Goal: Task Accomplishment & Management: Manage account settings

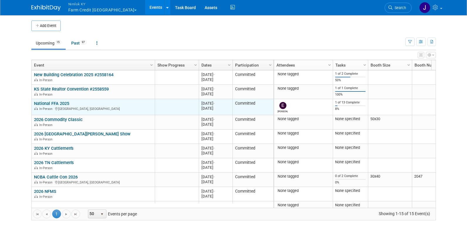
click at [58, 103] on link "National FFA 2025" at bounding box center [51, 103] width 35 height 5
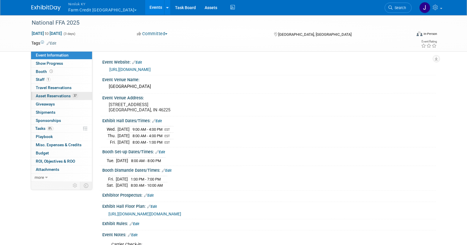
click at [64, 95] on span "Asset Reservations 37" at bounding box center [57, 96] width 42 height 5
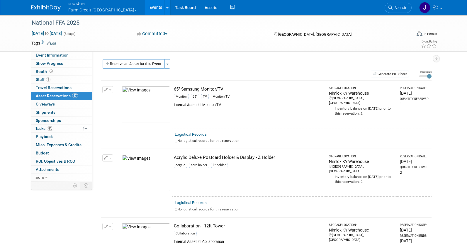
click at [97, 7] on button "Nimlok KY Farm Credit Mid America" at bounding box center [106, 7] width 77 height 15
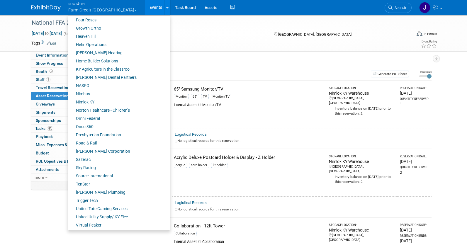
scroll to position [216, 0]
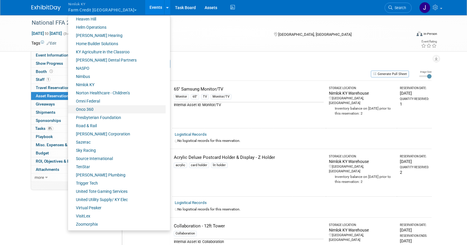
click at [90, 111] on link "Onco 360" at bounding box center [117, 109] width 98 height 8
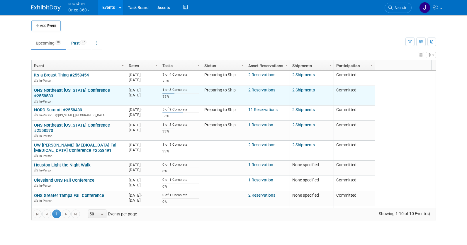
click at [82, 89] on link "ONS Northeast Illinois Conference #2558533" at bounding box center [72, 93] width 76 height 11
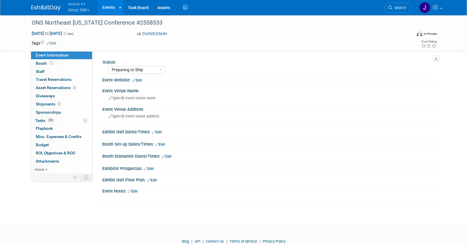
select select "Preparing to Ship"
click at [64, 120] on link "33% Tasks 33%" at bounding box center [61, 121] width 61 height 8
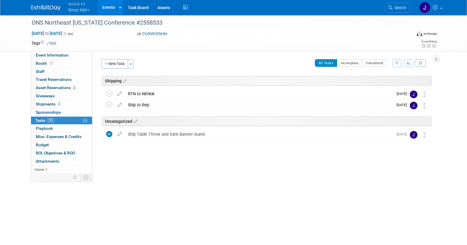
click at [112, 1] on link "Events" at bounding box center [108, 7] width 21 height 15
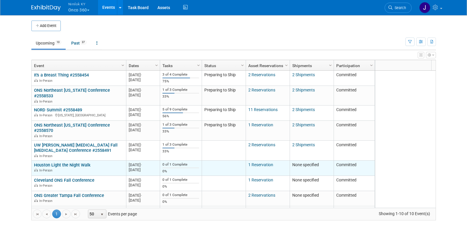
click at [82, 163] on link "Houston Light the Night Walk" at bounding box center [62, 165] width 57 height 5
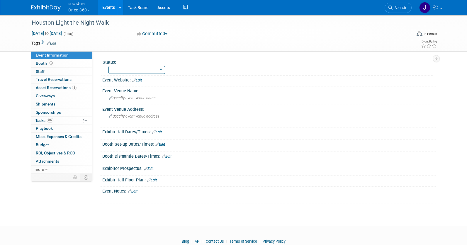
click at [120, 68] on select "Preparing to Ship Shipping to destination Show in Progress Waiting on freight r…" at bounding box center [137, 70] width 57 height 8
select select "Preparing to Ship"
click at [109, 66] on select "Preparing to Ship Shipping to destination Show in Progress Waiting on freight r…" at bounding box center [137, 70] width 57 height 8
click at [125, 24] on div "Houston Light the Night Walk" at bounding box center [217, 23] width 374 height 11
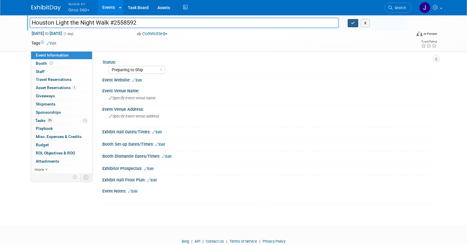
type input "Houston Light the Night Walk #2558592"
click at [356, 25] on button "button" at bounding box center [353, 23] width 11 height 8
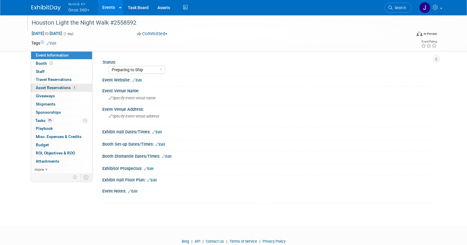
click at [60, 89] on span "Asset Reservations 1" at bounding box center [56, 87] width 41 height 5
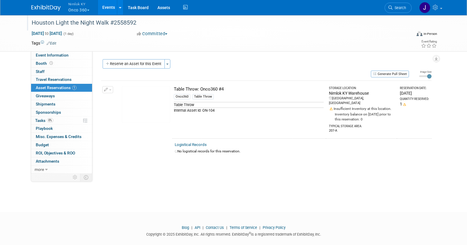
scroll to position [1, 0]
drag, startPoint x: 108, startPoint y: 23, endPoint x: 26, endPoint y: 21, distance: 82.2
click at [26, 21] on div "Houston Light the Night Walk #2558592 [DATE] to [DATE] (1 day) [DATE] to [DATE]…" at bounding box center [233, 33] width 467 height 37
copy div "Houston Light the Night Walk"
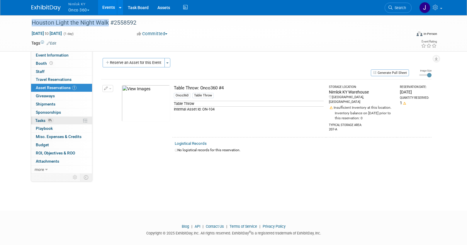
click at [56, 121] on link "0% Tasks 0%" at bounding box center [61, 121] width 61 height 8
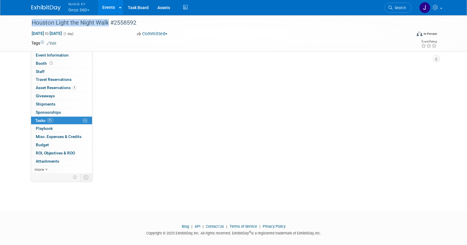
scroll to position [0, 0]
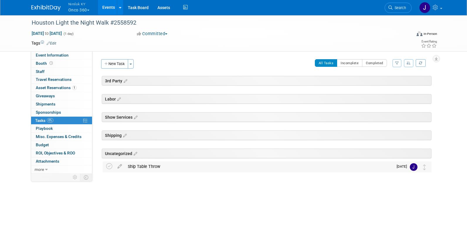
click at [148, 167] on div "Ship Table Throw" at bounding box center [259, 167] width 269 height 10
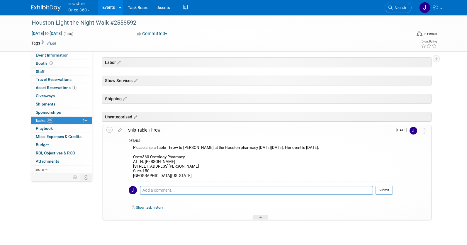
scroll to position [37, 0]
drag, startPoint x: 173, startPoint y: 175, endPoint x: 131, endPoint y: 158, distance: 45.4
click at [131, 158] on div "Please ship a Table Throw to [PERSON_NAME] at the Houston pharmacy [DATE][DATE]…" at bounding box center [261, 162] width 264 height 37
copy div "Onco360 Oncology Pharmacy ATTN: [PERSON_NAME] [STREET_ADDRESS][PERSON_NAME][US_…"
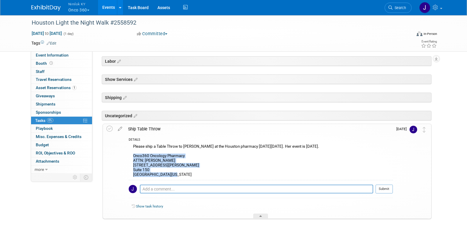
click at [146, 160] on div "Please ship a Table Throw to [PERSON_NAME] at the Houston pharmacy [DATE][DATE]…" at bounding box center [261, 161] width 264 height 37
drag, startPoint x: 145, startPoint y: 161, endPoint x: 173, endPoint y: 175, distance: 31.9
click at [173, 175] on div "Please ship a Table Throw to [PERSON_NAME] at the Houston pharmacy [DATE][DATE]…" at bounding box center [261, 161] width 264 height 37
copy div "[PERSON_NAME] [STREET_ADDRESS][PERSON_NAME][US_STATE]"
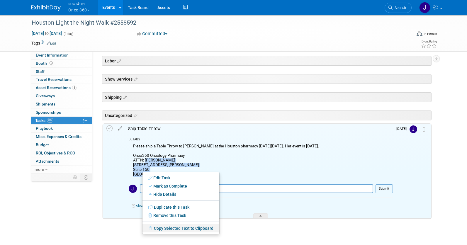
click at [165, 227] on link "Copy Selected Text to Clipboard" at bounding box center [181, 229] width 77 height 8
copy div "[PERSON_NAME] [STREET_ADDRESS][PERSON_NAME][US_STATE]"
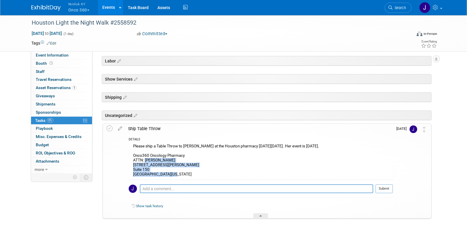
click at [135, 97] on div "Shipping" at bounding box center [267, 97] width 330 height 10
click at [118, 100] on div "Shipping" at bounding box center [267, 97] width 330 height 10
click at [124, 96] on icon at bounding box center [124, 97] width 5 height 5
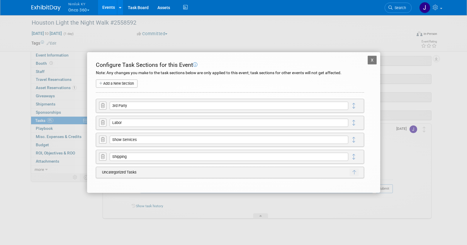
click at [104, 106] on icon at bounding box center [103, 106] width 4 height 4
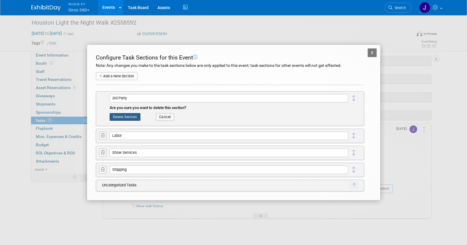
click at [127, 115] on button "Delete Section" at bounding box center [125, 117] width 31 height 8
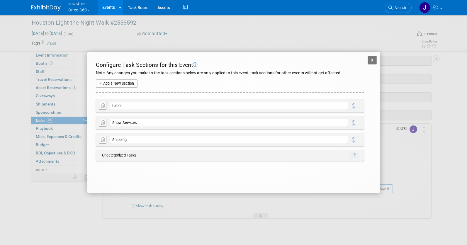
click at [104, 105] on icon at bounding box center [103, 106] width 4 height 4
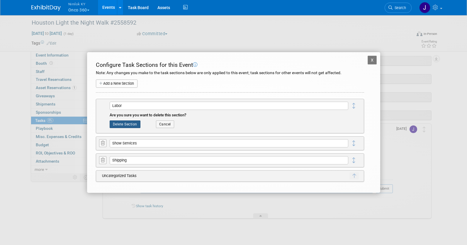
click at [127, 124] on button "Delete Section" at bounding box center [125, 125] width 31 height 8
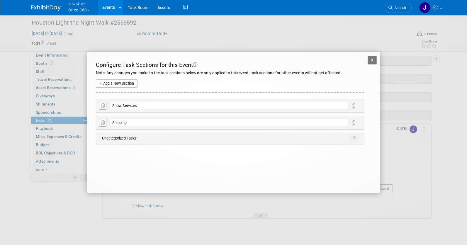
click at [103, 105] on icon at bounding box center [103, 106] width 4 height 4
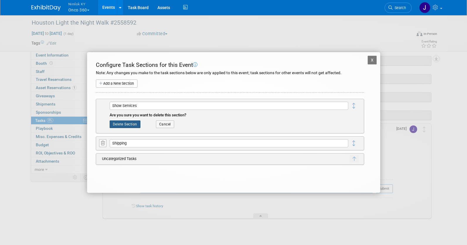
click at [128, 123] on button "Delete Section" at bounding box center [125, 125] width 31 height 8
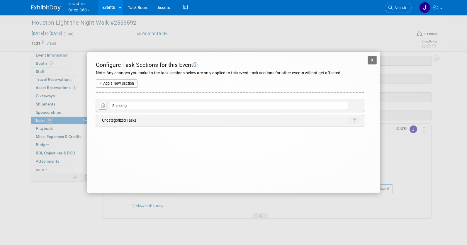
click at [374, 59] on button "X" at bounding box center [372, 60] width 9 height 9
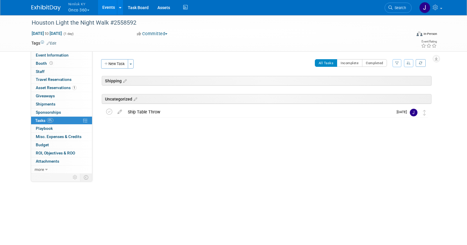
click at [119, 63] on button "New Task" at bounding box center [114, 63] width 27 height 9
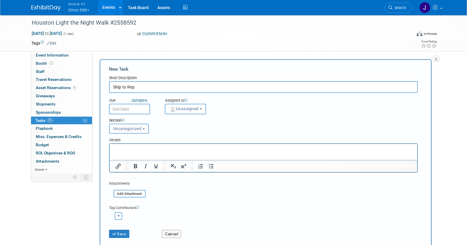
type input "Ship to Rep"
click at [125, 112] on input "text" at bounding box center [129, 109] width 41 height 11
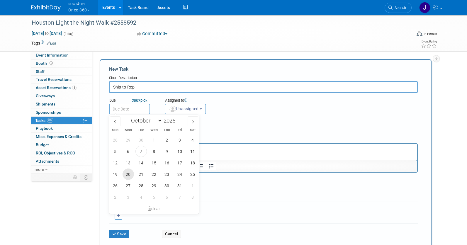
click at [127, 175] on span "20" at bounding box center [128, 174] width 11 height 11
type input "[DATE]"
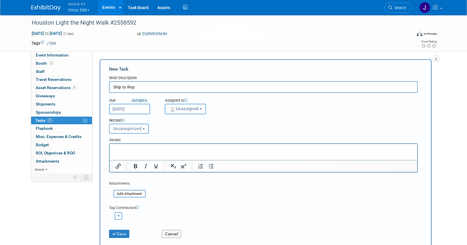
click at [193, 104] on button "Unassigned" at bounding box center [186, 109] width 42 height 11
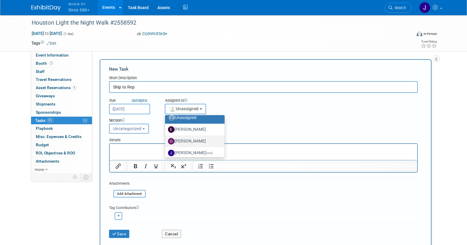
scroll to position [11, 0]
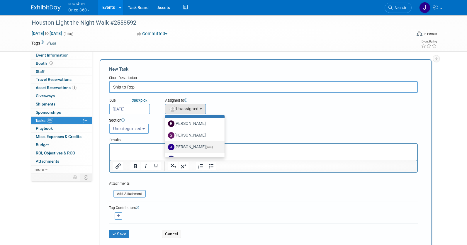
click at [197, 148] on label "[PERSON_NAME] (me)" at bounding box center [193, 147] width 51 height 9
click at [166, 148] on input "[PERSON_NAME] (me)" at bounding box center [164, 147] width 4 height 4
select select "6959d863-ee32-42c4-bffe-2330cab25484"
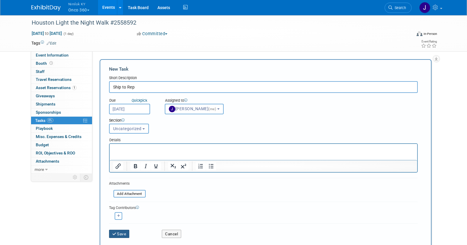
drag, startPoint x: 119, startPoint y: 233, endPoint x: 124, endPoint y: 227, distance: 7.3
click at [119, 233] on button "Save" at bounding box center [119, 234] width 21 height 8
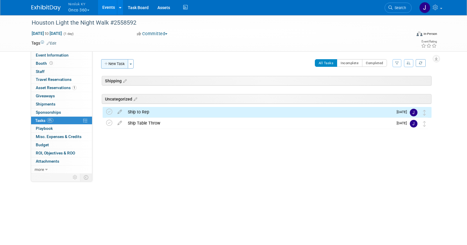
click at [121, 66] on button "New Task" at bounding box center [114, 63] width 27 height 9
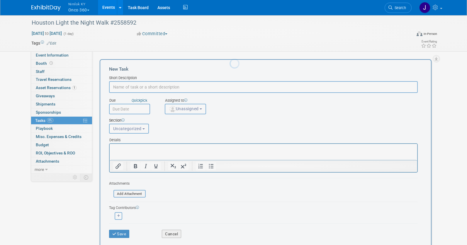
scroll to position [0, 0]
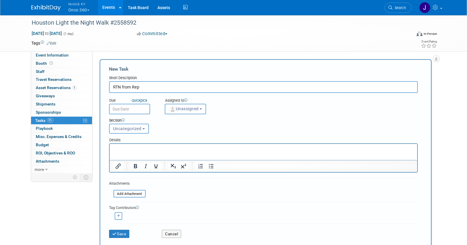
type input "RTN from Rep"
click at [121, 105] on input "text" at bounding box center [129, 109] width 41 height 11
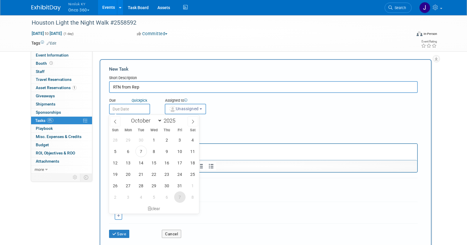
click at [182, 194] on span "7" at bounding box center [179, 197] width 11 height 11
type input "[DATE]"
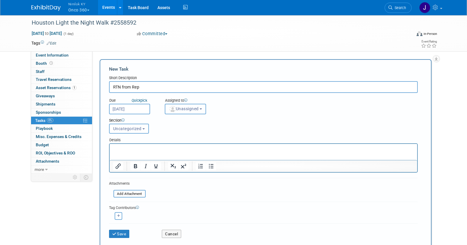
click at [193, 112] on button "Unassigned" at bounding box center [186, 109] width 42 height 11
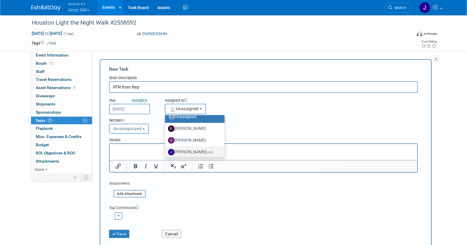
scroll to position [8, 0]
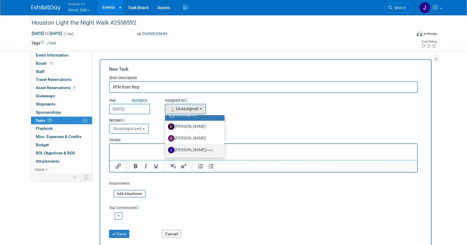
click at [198, 150] on label "[PERSON_NAME] (me)" at bounding box center [193, 150] width 51 height 9
click at [166, 150] on input "[PERSON_NAME] (me)" at bounding box center [164, 150] width 4 height 4
select select "6959d863-ee32-42c4-bffe-2330cab25484"
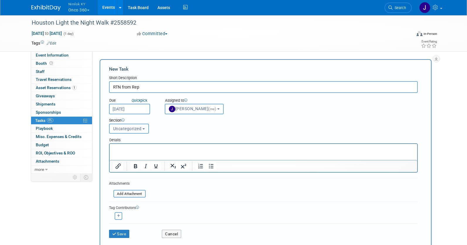
click at [134, 129] on span "Uncategorized" at bounding box center [127, 128] width 28 height 5
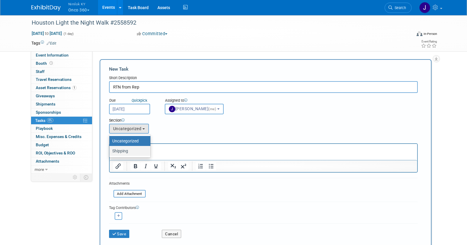
click at [141, 153] on label "Shipping" at bounding box center [128, 151] width 32 height 8
click at [110, 153] on input "Shipping" at bounding box center [109, 151] width 4 height 4
select select "11275756"
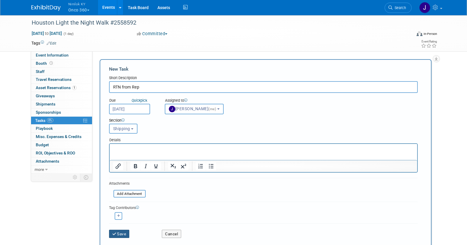
click at [125, 232] on button "Save" at bounding box center [119, 234] width 21 height 8
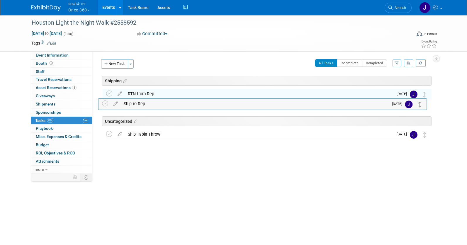
drag, startPoint x: 425, startPoint y: 123, endPoint x: 421, endPoint y: 103, distance: 20.0
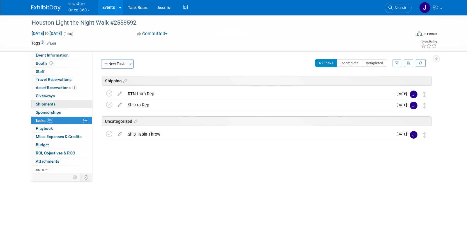
click at [48, 104] on span "Shipments 0" at bounding box center [46, 104] width 20 height 5
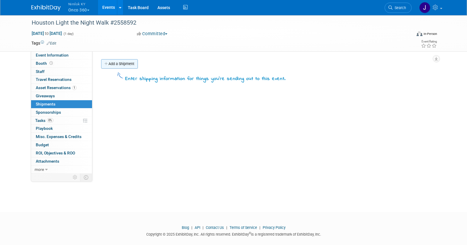
click at [128, 63] on link "Add a Shipment" at bounding box center [119, 63] width 37 height 9
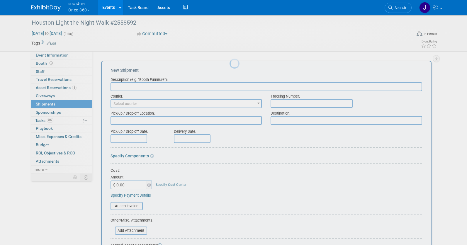
scroll to position [0, 0]
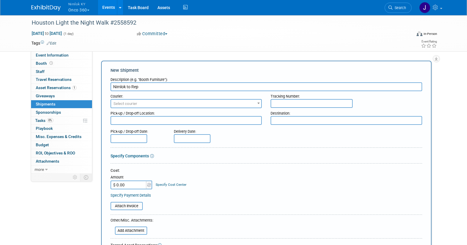
type input "Nimlok to Rep"
click at [133, 106] on span "Select courier" at bounding box center [126, 104] width 24 height 4
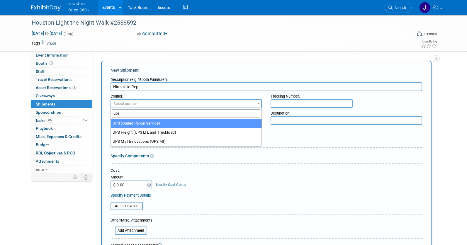
type input "ups"
select select "508"
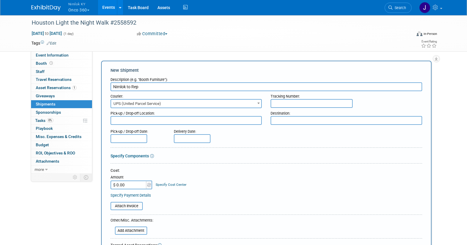
click at [144, 122] on textarea at bounding box center [187, 120] width 152 height 9
type textarea "Nimlok KY"
paste textarea "Onco360 ATTN: [PERSON_NAME] [STREET_ADDRESS][PERSON_NAME][US_STATE]"
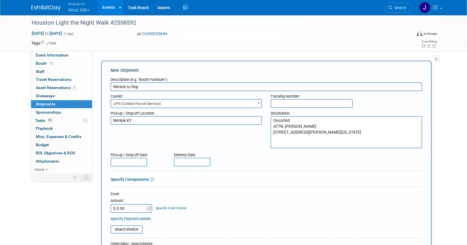
type textarea "Onco360 ATTN: [PERSON_NAME] [STREET_ADDRESS][PERSON_NAME][US_STATE]"
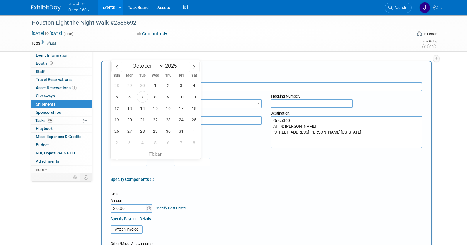
click at [127, 164] on input "text" at bounding box center [129, 162] width 37 height 9
click at [129, 120] on span "20" at bounding box center [129, 119] width 11 height 11
type input "[DATE]"
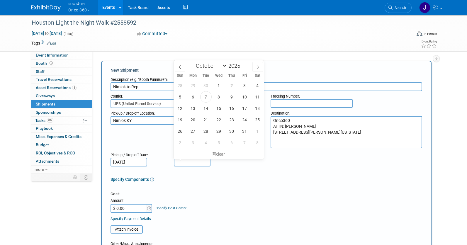
click at [195, 165] on input "text" at bounding box center [192, 162] width 37 height 9
click at [242, 119] on span "24" at bounding box center [244, 119] width 11 height 11
type input "[DATE]"
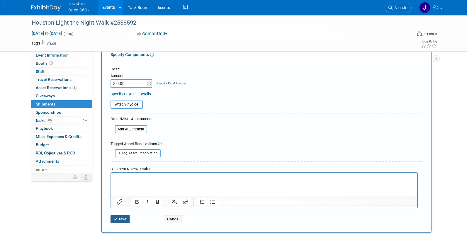
click at [121, 222] on button "Save" at bounding box center [120, 219] width 19 height 8
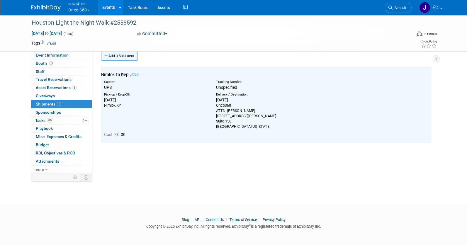
click at [112, 57] on link "Add a Shipment" at bounding box center [119, 55] width 37 height 9
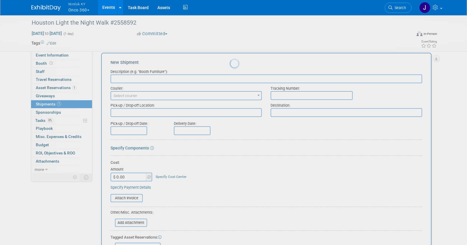
scroll to position [0, 0]
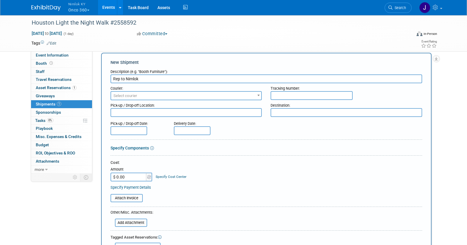
type input "Rep to Nimlok"
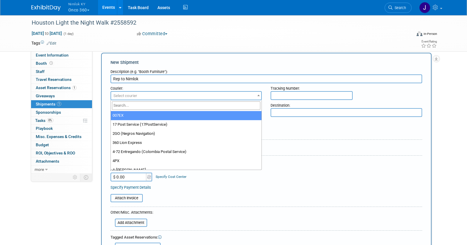
click at [118, 96] on span "Select courier" at bounding box center [126, 96] width 24 height 4
type input "fed"
select select "206"
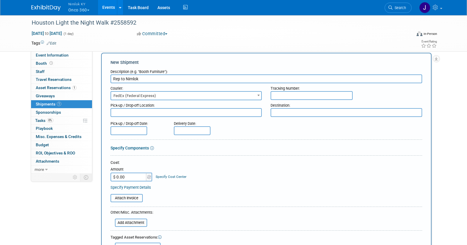
click at [133, 112] on textarea at bounding box center [187, 112] width 152 height 9
paste textarea "Onco360 ATTN: [PERSON_NAME] [STREET_ADDRESS][PERSON_NAME][US_STATE]"
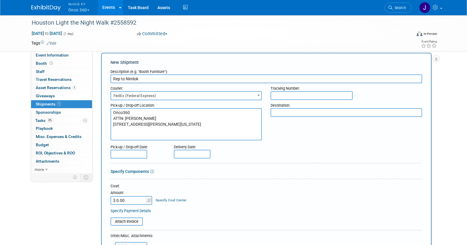
type textarea "Onco360 ATTN: [PERSON_NAME] [STREET_ADDRESS][PERSON_NAME][US_STATE]"
click at [314, 113] on textarea at bounding box center [347, 112] width 152 height 9
type textarea "Nimlok KY"
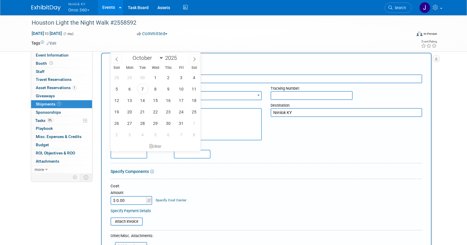
click at [136, 154] on input "text" at bounding box center [129, 154] width 37 height 9
click at [130, 122] on span "27" at bounding box center [129, 123] width 11 height 11
type input "[DATE]"
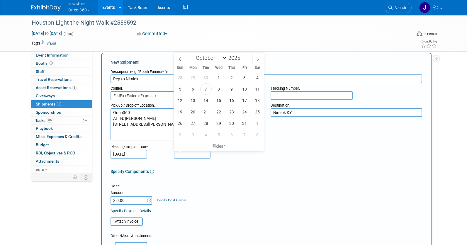
click at [187, 154] on input "text" at bounding box center [192, 154] width 37 height 9
click at [246, 124] on span "31" at bounding box center [244, 123] width 11 height 11
type input "[DATE]"
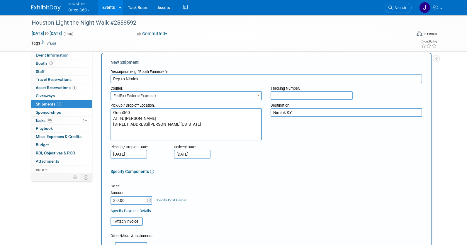
click at [230, 171] on div "Specify Components" at bounding box center [267, 172] width 312 height 6
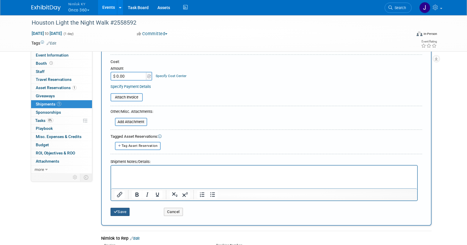
click at [123, 212] on button "Save" at bounding box center [120, 212] width 19 height 8
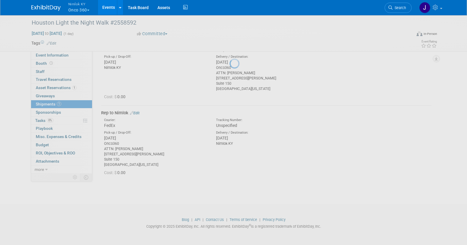
scroll to position [46, 0]
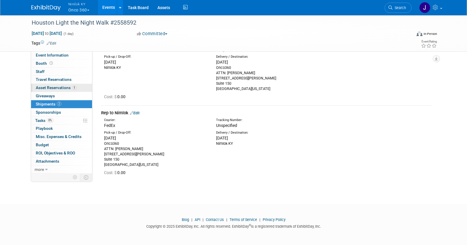
click at [55, 86] on span "Asset Reservations 1" at bounding box center [56, 87] width 41 height 5
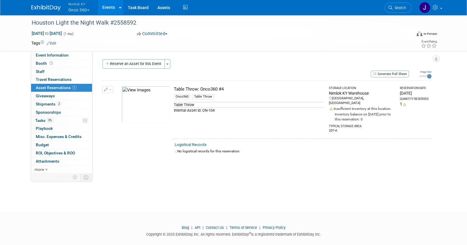
click at [381, 75] on button "Generate Pull Sheet" at bounding box center [390, 74] width 38 height 7
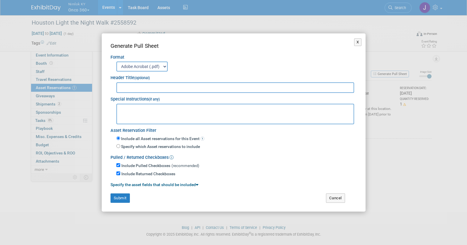
click at [254, 89] on input "text" at bounding box center [236, 87] width 238 height 11
type input "2558592"
click at [119, 198] on button "Submit" at bounding box center [120, 198] width 19 height 9
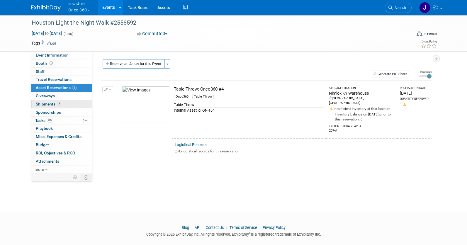
click at [80, 103] on link "2 Shipments 2" at bounding box center [61, 104] width 61 height 8
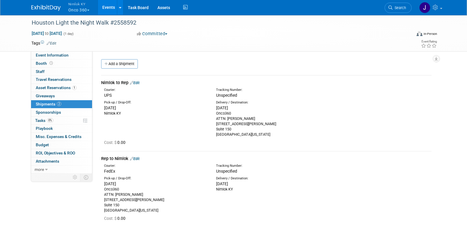
click at [139, 158] on link "Edit" at bounding box center [135, 159] width 10 height 4
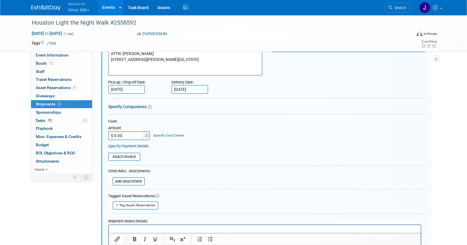
scroll to position [190, 0]
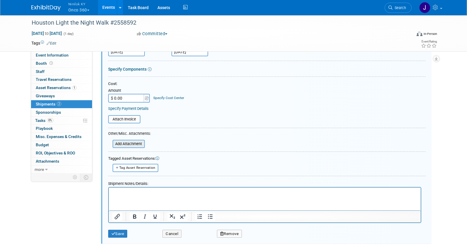
click at [130, 144] on input "file" at bounding box center [110, 144] width 70 height 7
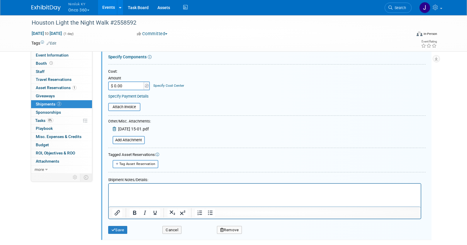
scroll to position [204, 0]
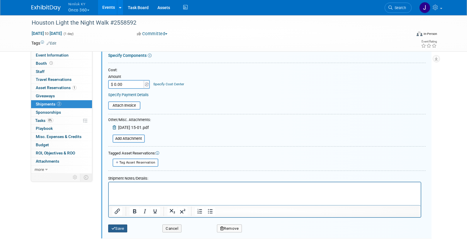
click at [122, 230] on button "Save" at bounding box center [117, 229] width 19 height 8
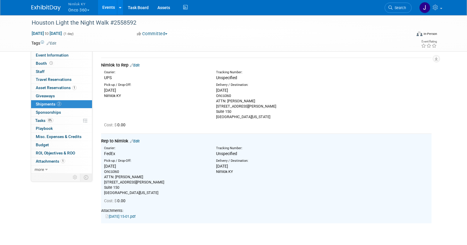
scroll to position [0, 0]
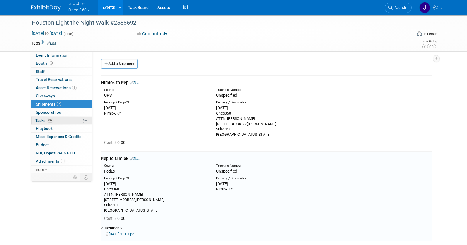
click at [63, 121] on link "0% Tasks 0%" at bounding box center [61, 121] width 61 height 8
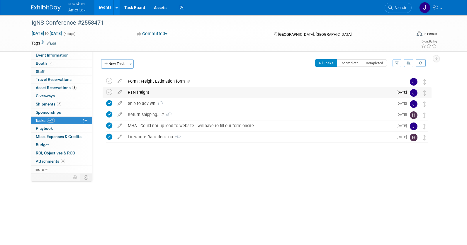
click at [170, 92] on div "RTN freight" at bounding box center [259, 92] width 269 height 10
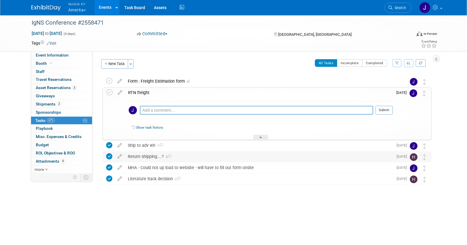
click at [141, 156] on div "Return shipping....? 8" at bounding box center [259, 157] width 269 height 10
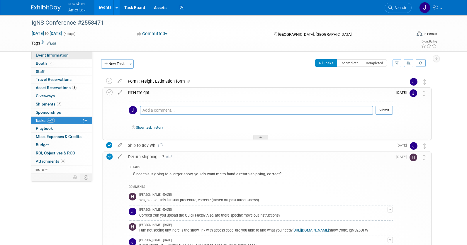
click at [74, 54] on link "Event Information" at bounding box center [61, 55] width 61 height 8
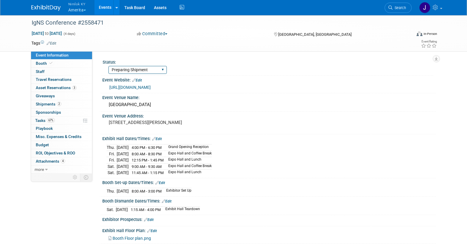
click at [130, 67] on select "Complete Preparing Shipment Shipping to Rep/AdvWH Waiting on RTN Shipment" at bounding box center [138, 70] width 58 height 8
select select "Shipping to Rep/AdvWH"
click at [109, 66] on select "Complete Preparing Shipment Shipping to Rep/AdvWH Waiting on RTN Shipment" at bounding box center [138, 70] width 58 height 8
click at [63, 122] on link "67% Tasks 67%" at bounding box center [61, 121] width 61 height 8
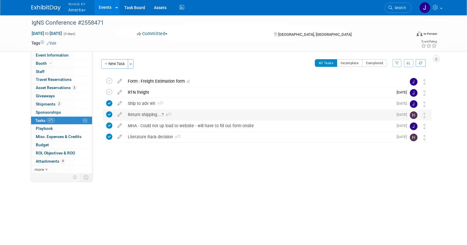
click at [203, 117] on div "Return shipping....? 8" at bounding box center [259, 115] width 269 height 10
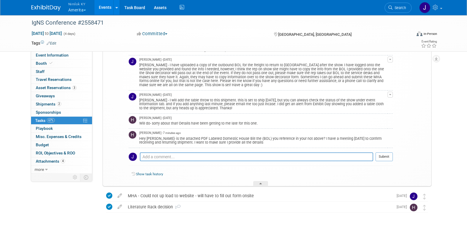
scroll to position [158, 0]
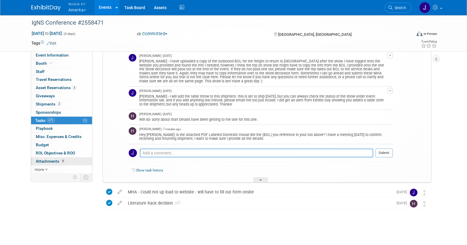
click at [56, 161] on span "Attachments 4" at bounding box center [50, 161] width 29 height 5
